Goal: Find specific page/section: Find specific page/section

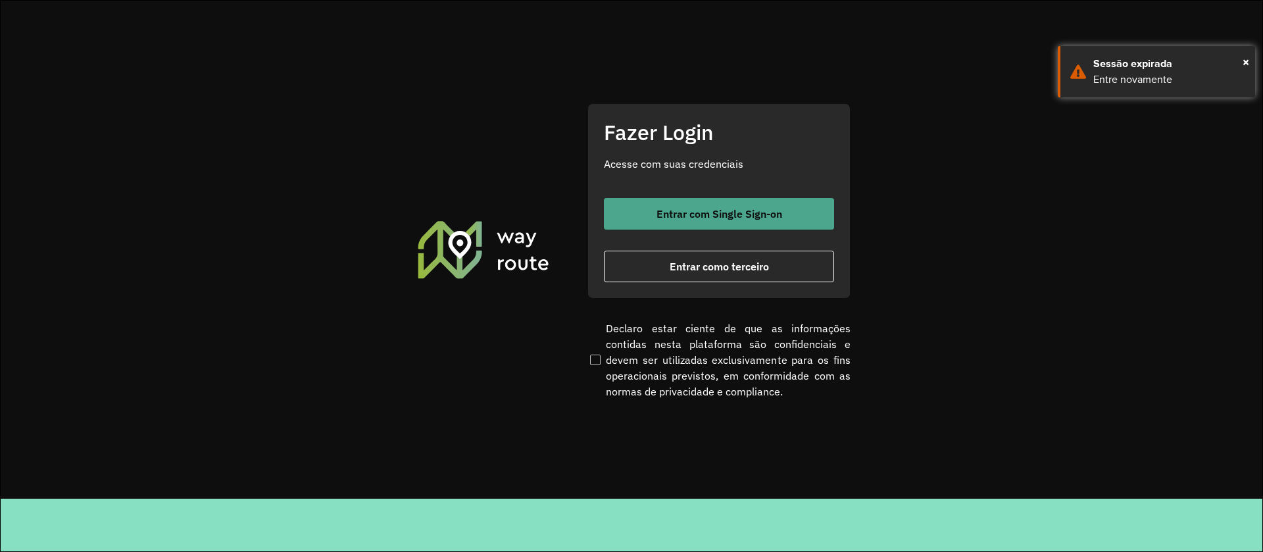
click at [661, 205] on button "Entrar com Single Sign-on" at bounding box center [719, 214] width 230 height 32
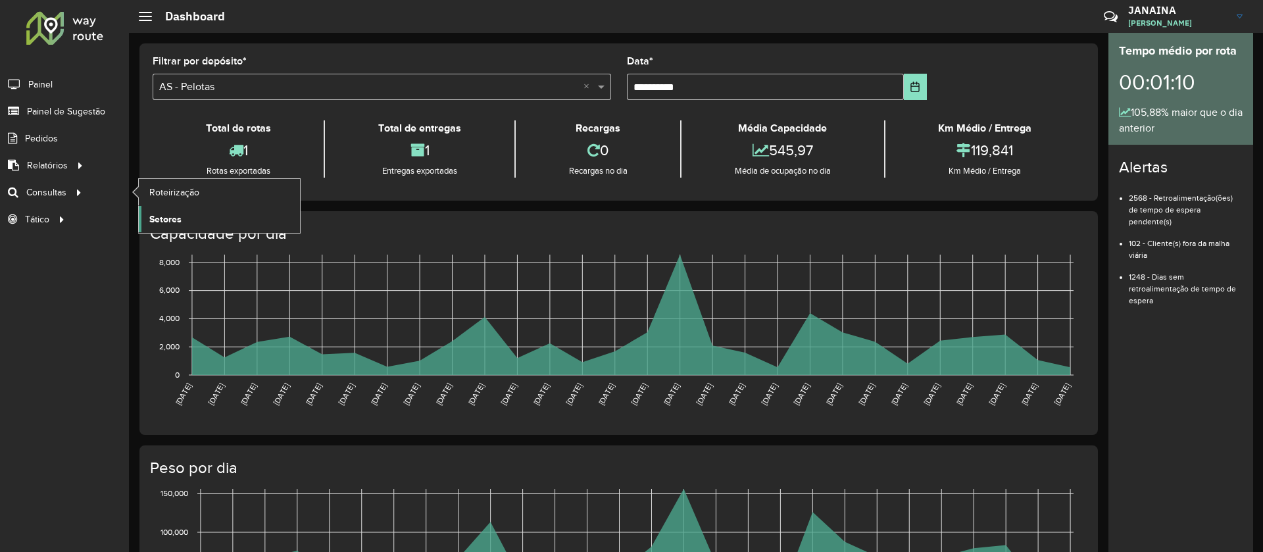
click at [193, 214] on link "Setores" at bounding box center [219, 219] width 161 height 26
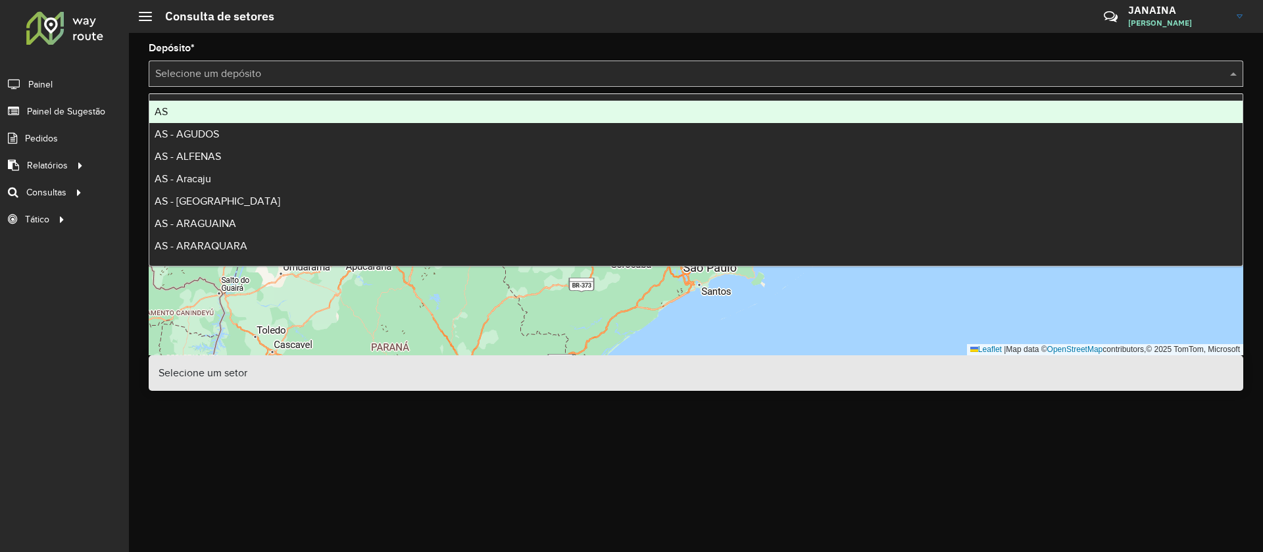
click at [330, 70] on input "text" at bounding box center [682, 74] width 1055 height 16
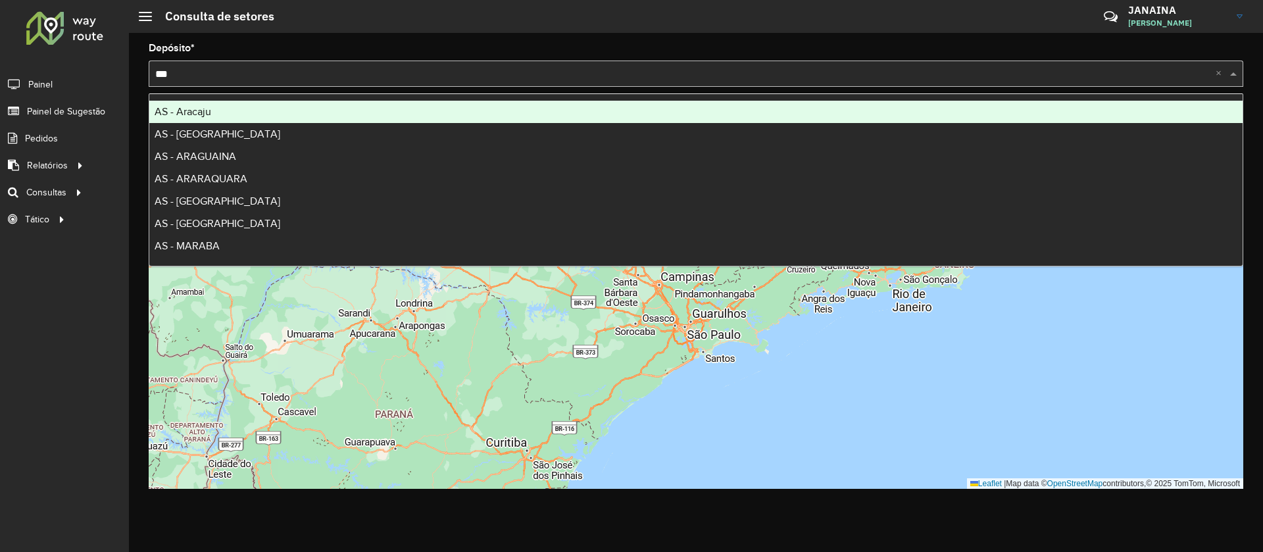
type input "****"
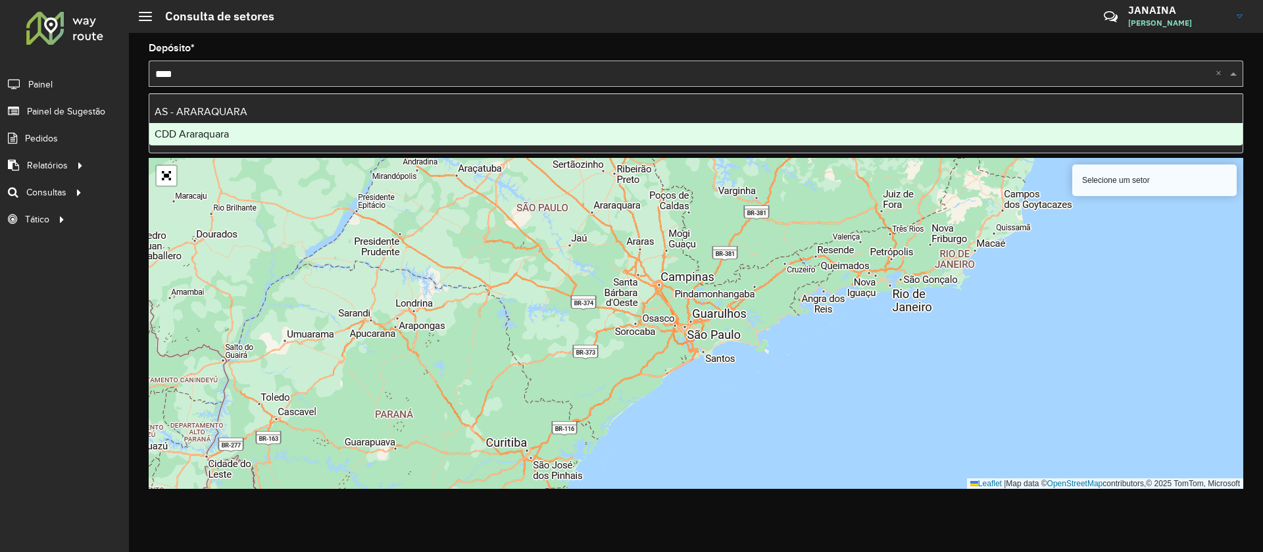
click at [231, 145] on div "CDD Araraquara" at bounding box center [695, 134] width 1093 height 22
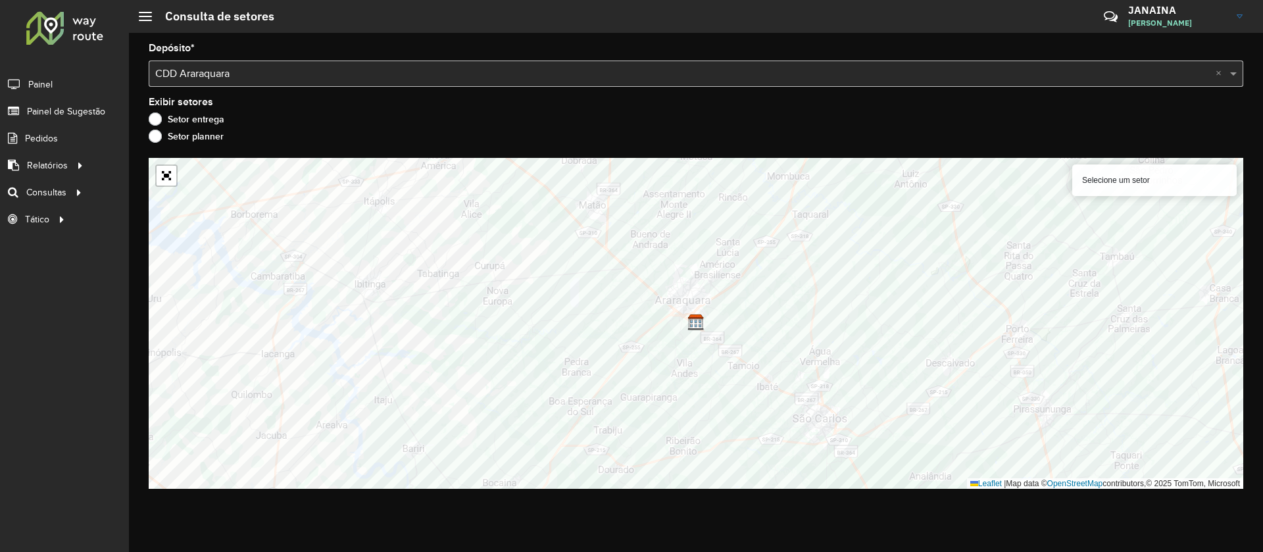
click at [1111, 178] on div "Selecione um setor" at bounding box center [1154, 180] width 164 height 32
